Goal: Information Seeking & Learning: Check status

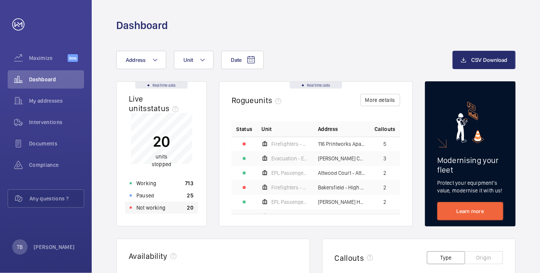
click at [153, 206] on p "Not working" at bounding box center [150, 208] width 29 height 8
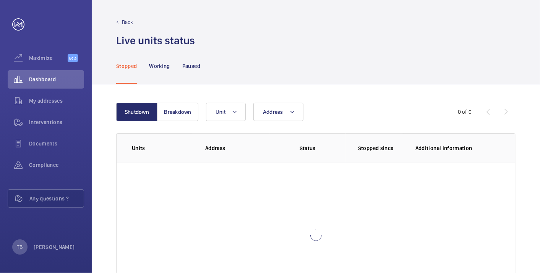
scroll to position [52, 0]
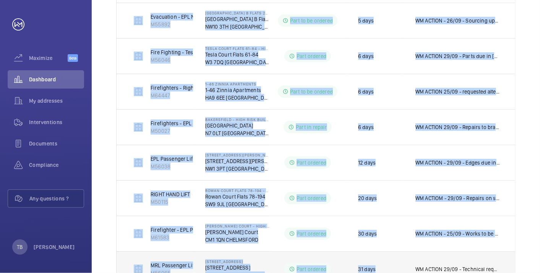
scroll to position [368, 0]
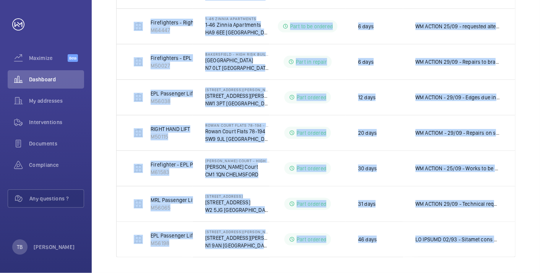
drag, startPoint x: 125, startPoint y: 92, endPoint x: 529, endPoint y: 255, distance: 436.3
copy table "Units Address Status Stopped since Additional information Fire Fighting - Tesla…"
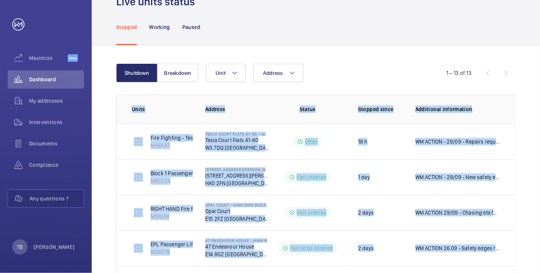
scroll to position [0, 0]
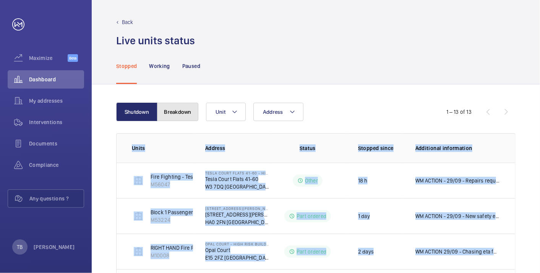
click at [178, 116] on button "Breakdown" at bounding box center [177, 112] width 41 height 18
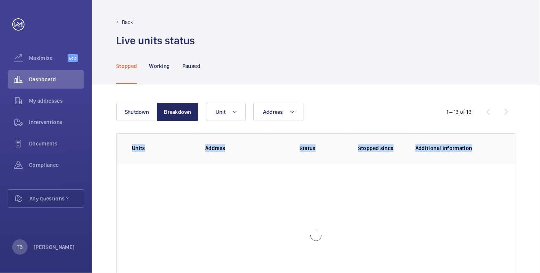
scroll to position [52, 0]
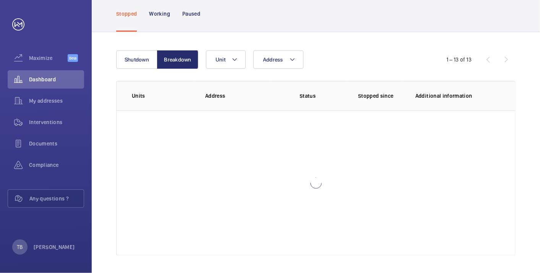
click at [101, 112] on div "Shutdown Breakdown Address Unit 1 – 13 of 13 Units Address Status Stopped since…" at bounding box center [316, 153] width 448 height 242
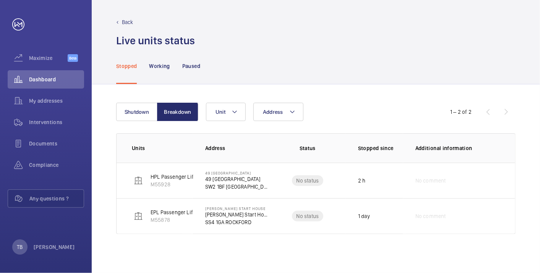
scroll to position [0, 0]
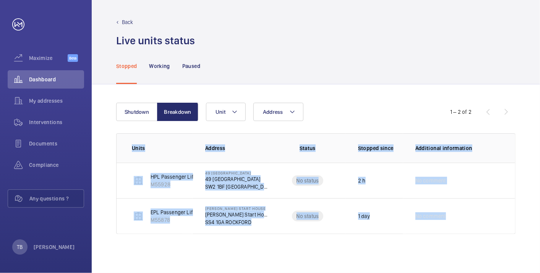
drag, startPoint x: 188, startPoint y: 188, endPoint x: 496, endPoint y: 239, distance: 312.3
click at [496, 239] on div "Shutdown Breakdown Address Unit 1 – 2 of 2 Units Address Status Stopped since A…" at bounding box center [316, 178] width 448 height 189
click at [184, 258] on div "Shutdown Breakdown Address Unit 1 – 2 of 2 Units Address Status Stopped since A…" at bounding box center [316, 178] width 448 height 189
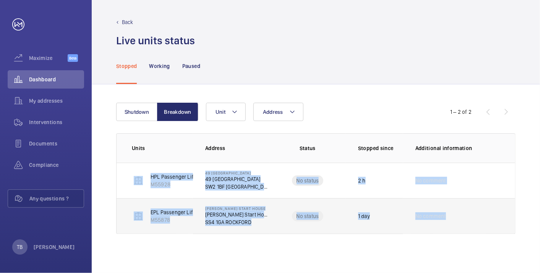
drag, startPoint x: 121, startPoint y: 183, endPoint x: 484, endPoint y: 216, distance: 364.2
click at [0, 0] on tbody "HPL Passenger Lift M55928 49 [GEOGRAPHIC_DATA] [STREET_ADDRESS] No status 2 h N…" at bounding box center [0, 0] width 0 height 0
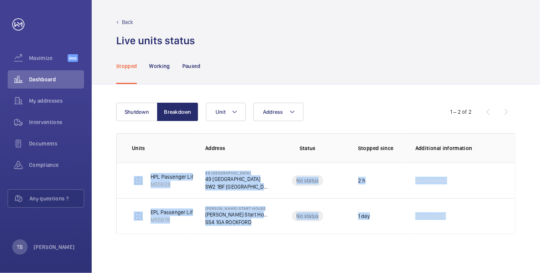
copy tbody "HPL Passenger Lift M55928 49 [GEOGRAPHIC_DATA] [STREET_ADDRESS] No status 2 h N…"
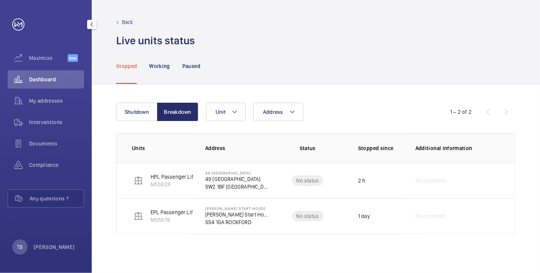
click at [58, 83] on span "Dashboard" at bounding box center [56, 80] width 55 height 8
